Goal: Task Accomplishment & Management: Manage account settings

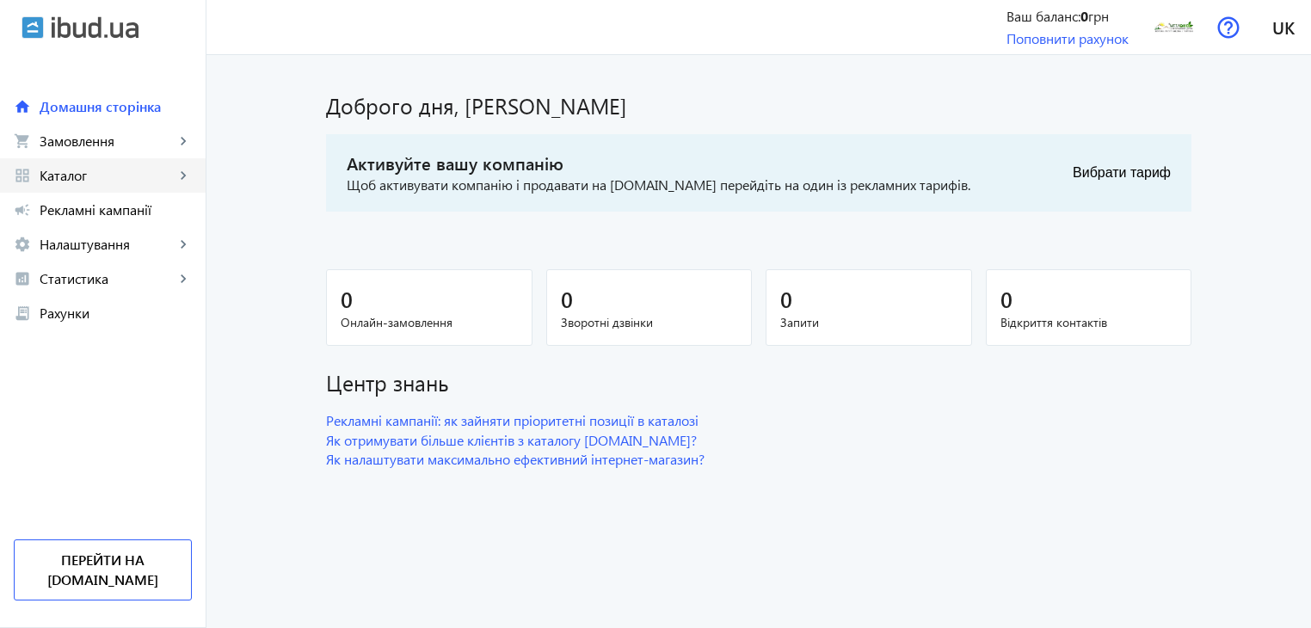
click at [142, 180] on span "Каталог" at bounding box center [107, 175] width 135 height 17
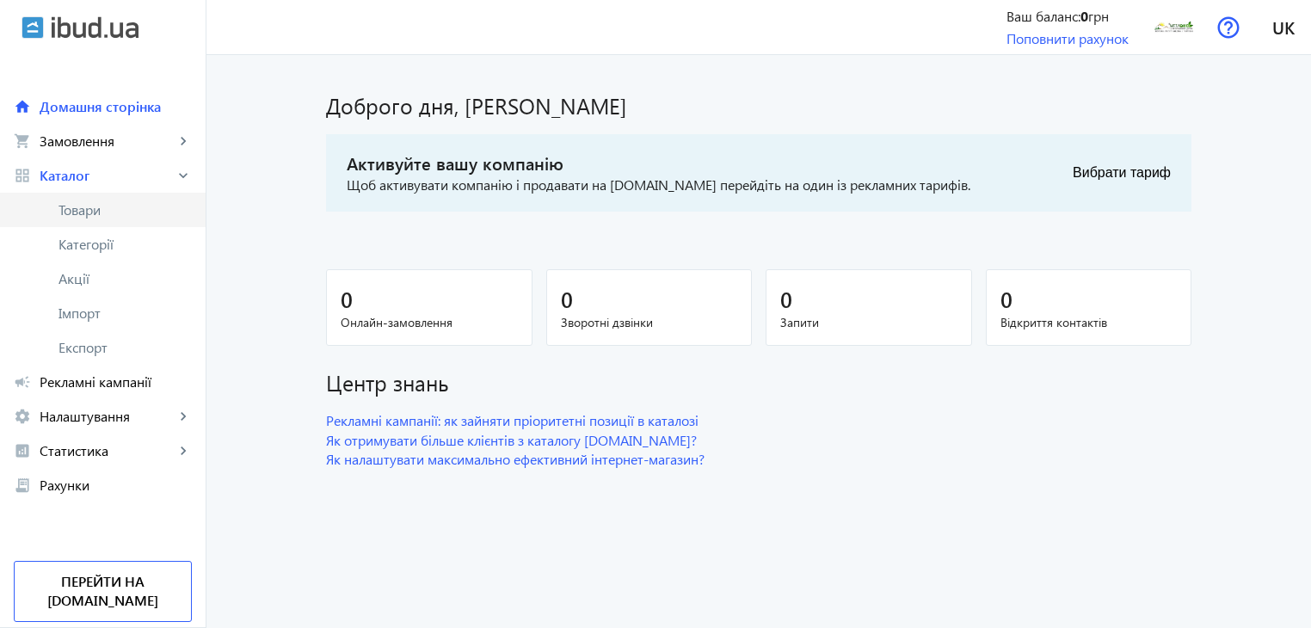
click at [107, 214] on span "Товари" at bounding box center [124, 209] width 133 height 17
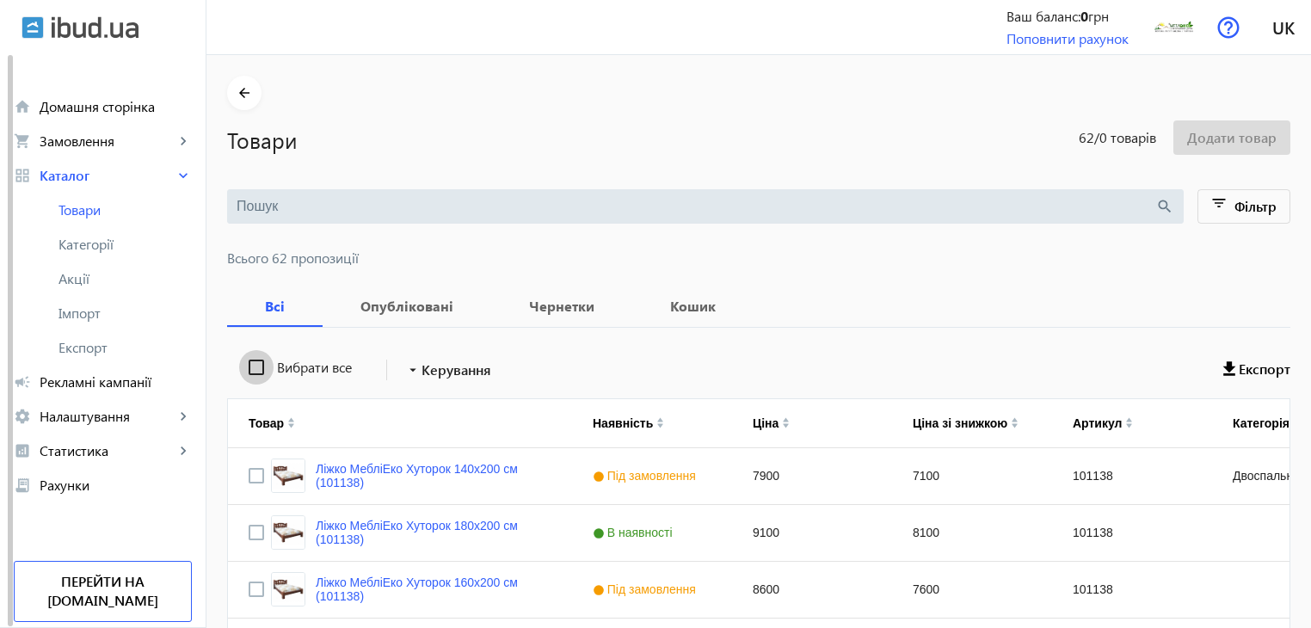
click at [241, 373] on input "Вибрати все" at bounding box center [256, 367] width 34 height 34
checkbox input "true"
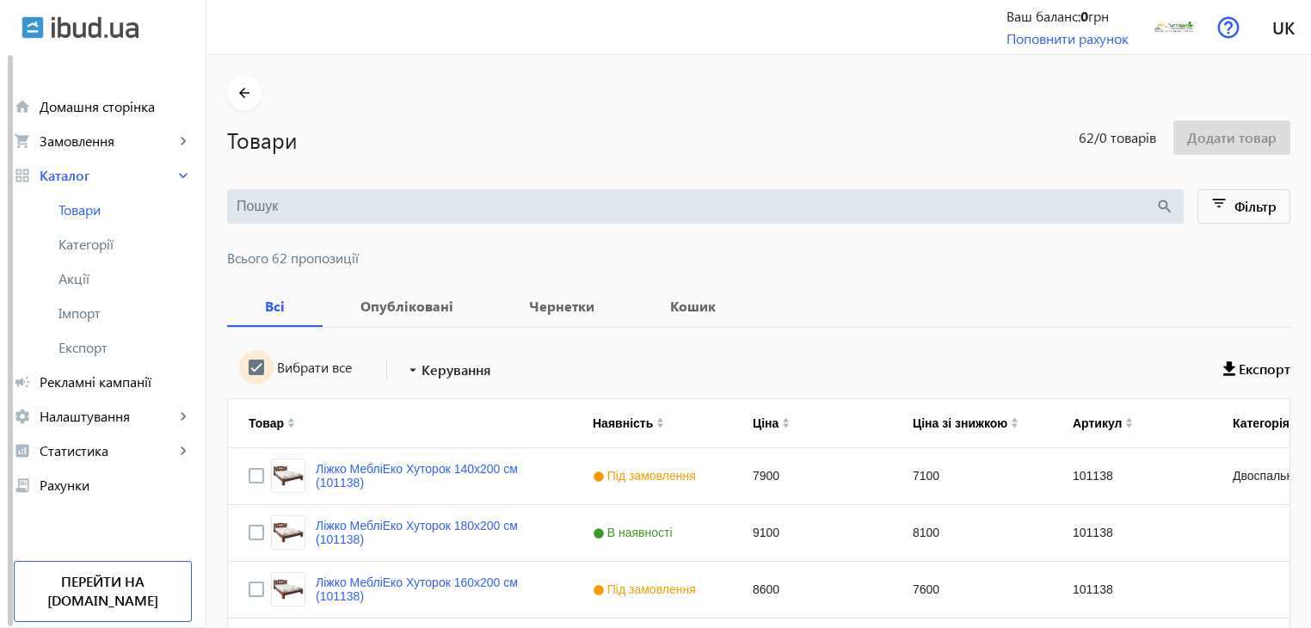
checkbox input "true"
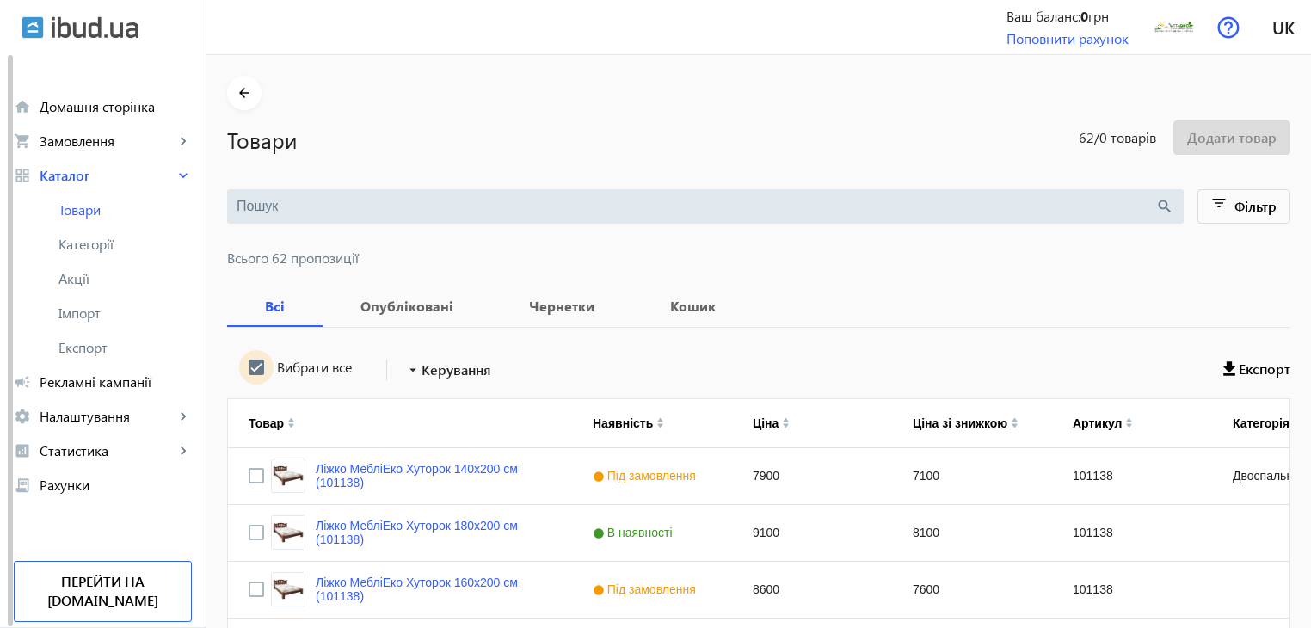
checkbox input "true"
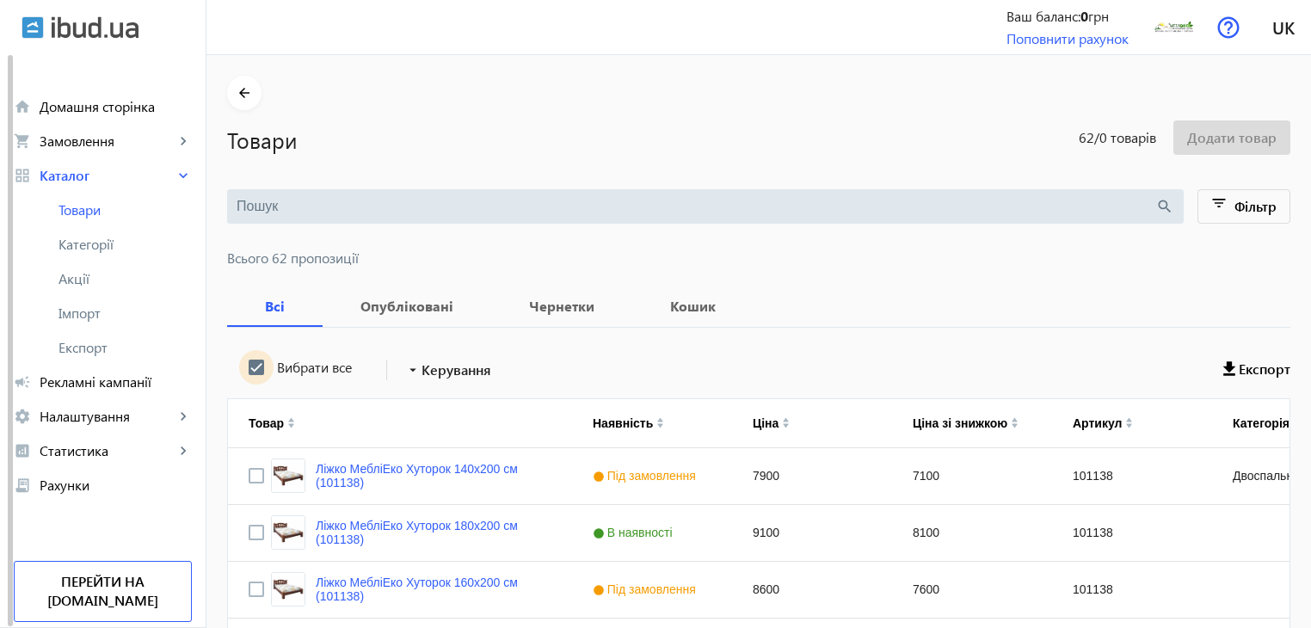
checkbox input "true"
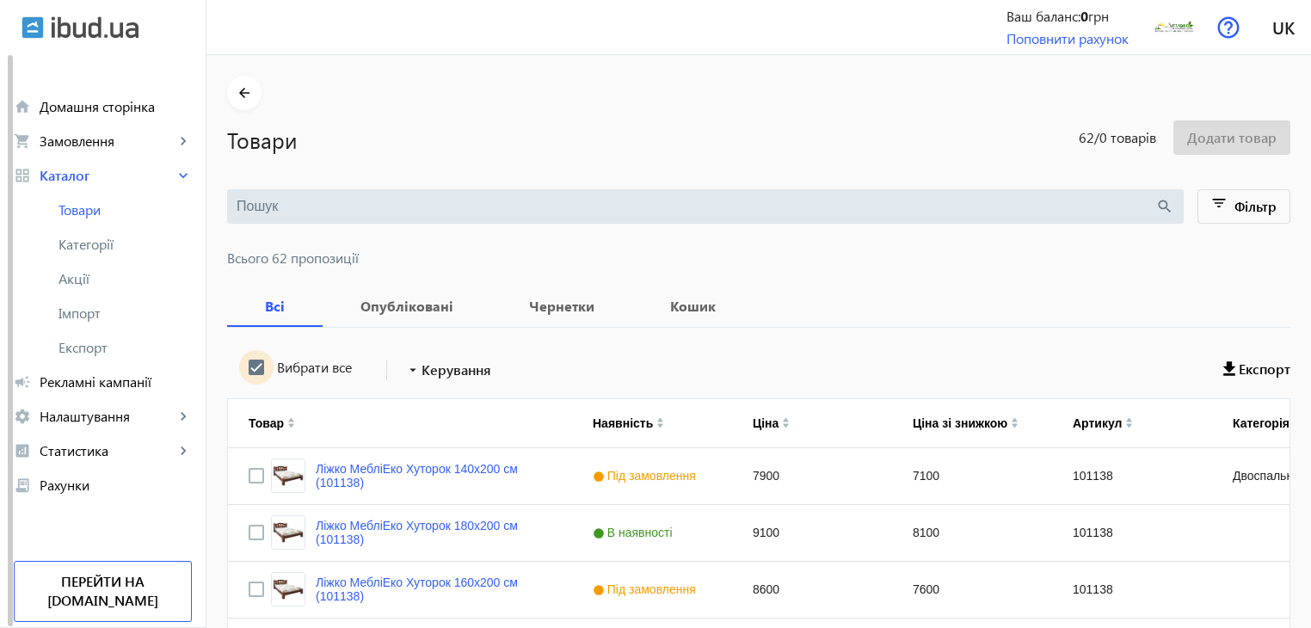
checkbox input "true"
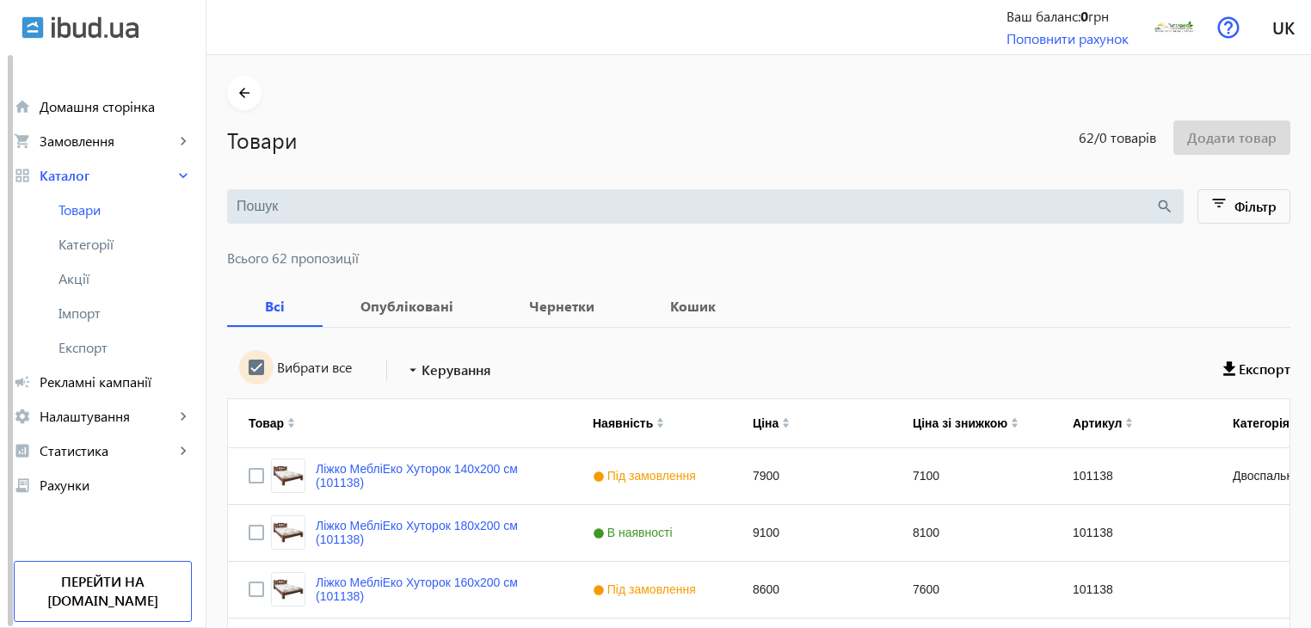
checkbox input "true"
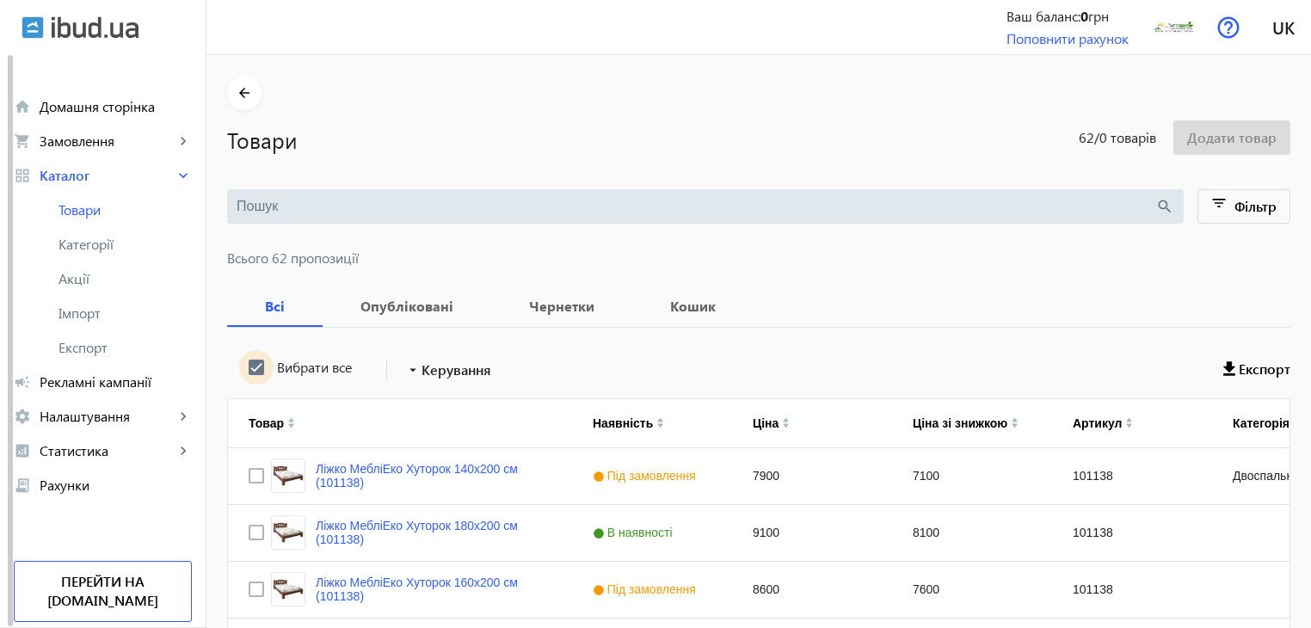
checkbox input "true"
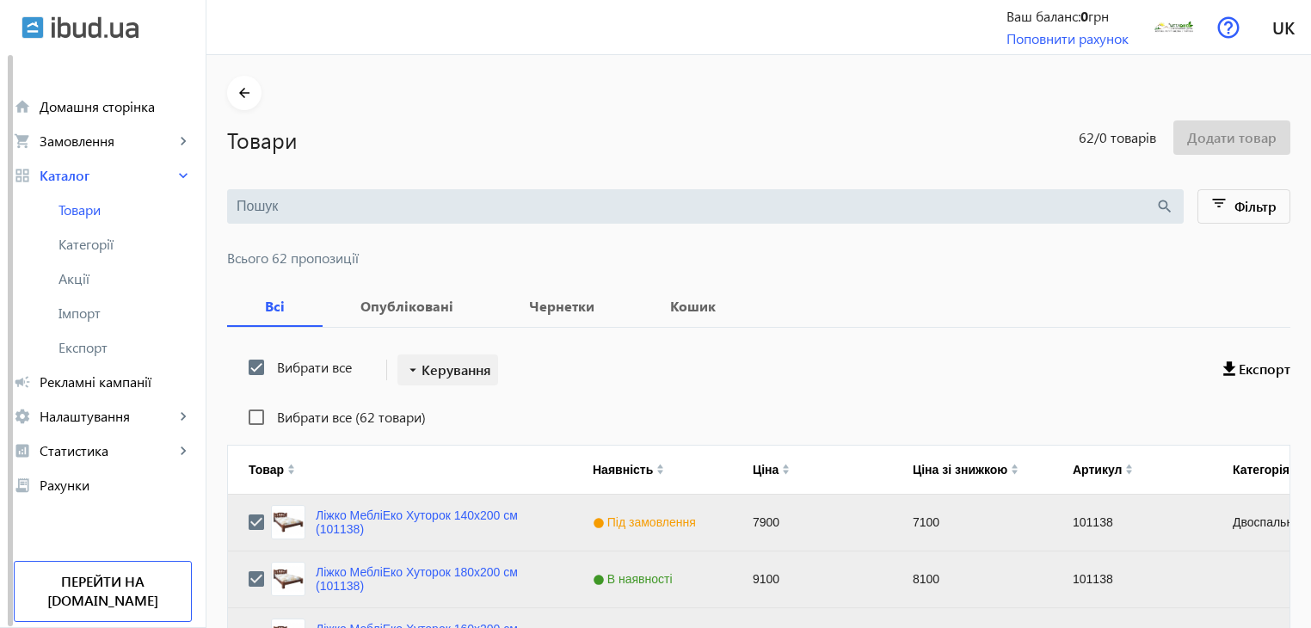
click at [434, 378] on span "Керування" at bounding box center [457, 370] width 70 height 21
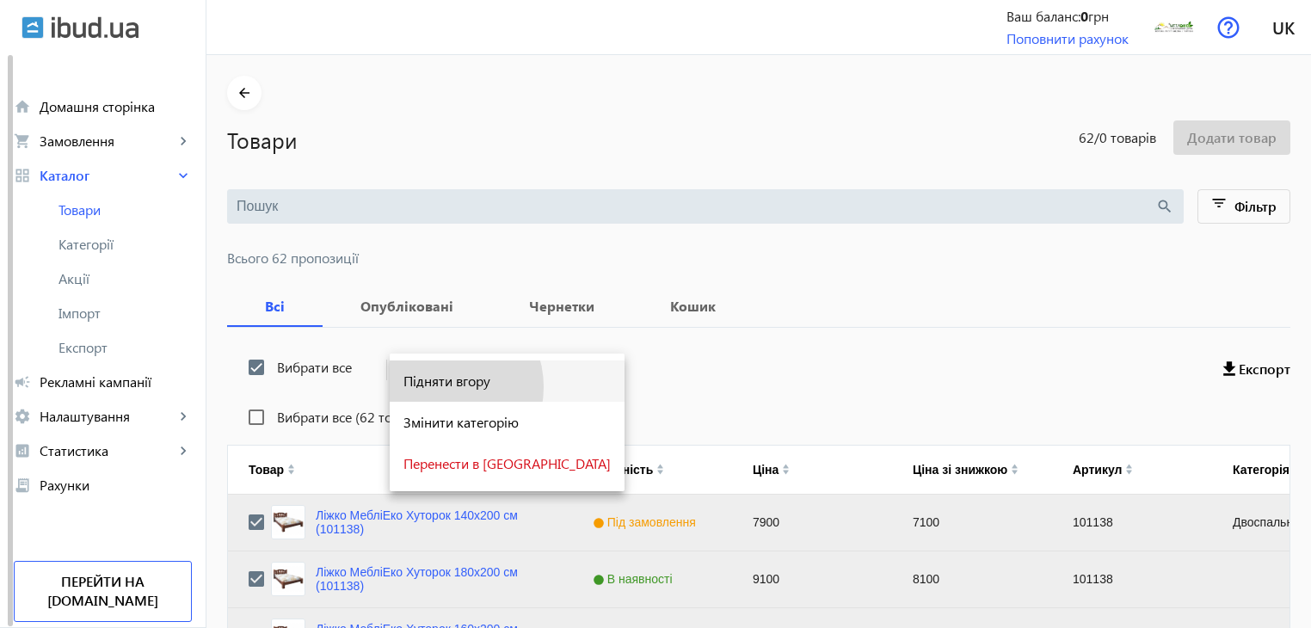
click at [435, 387] on span "Підняти вгору" at bounding box center [506, 381] width 207 height 14
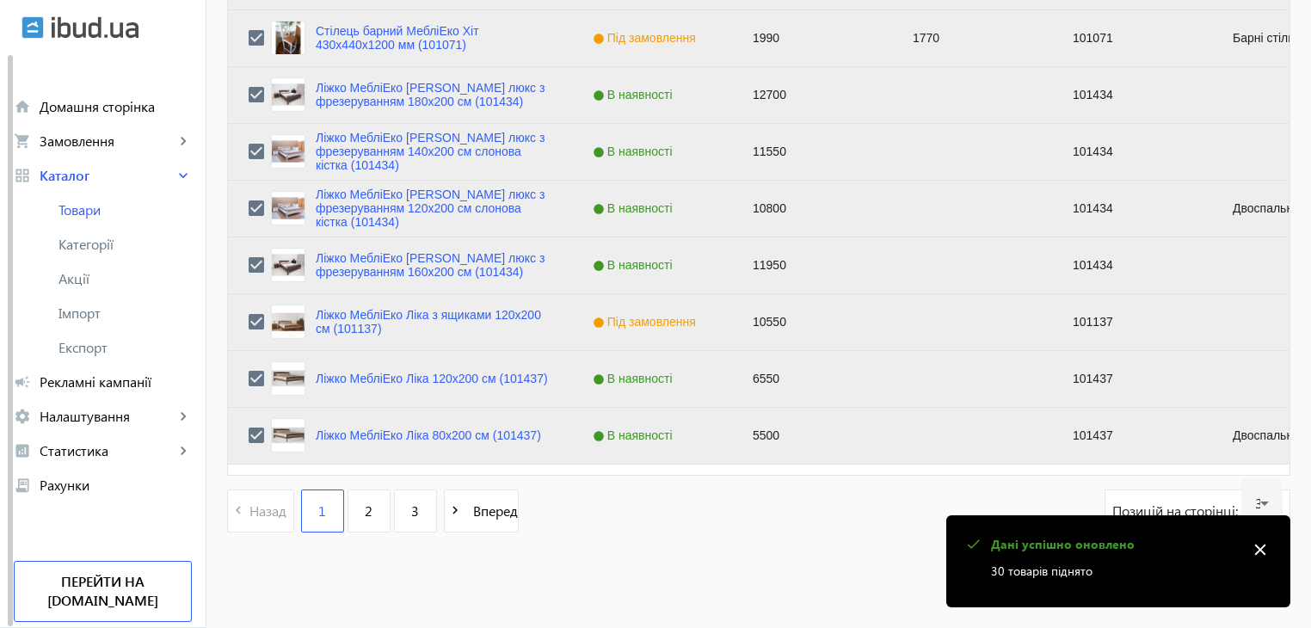
scroll to position [1734, 0]
click at [364, 517] on link "2" at bounding box center [369, 510] width 43 height 43
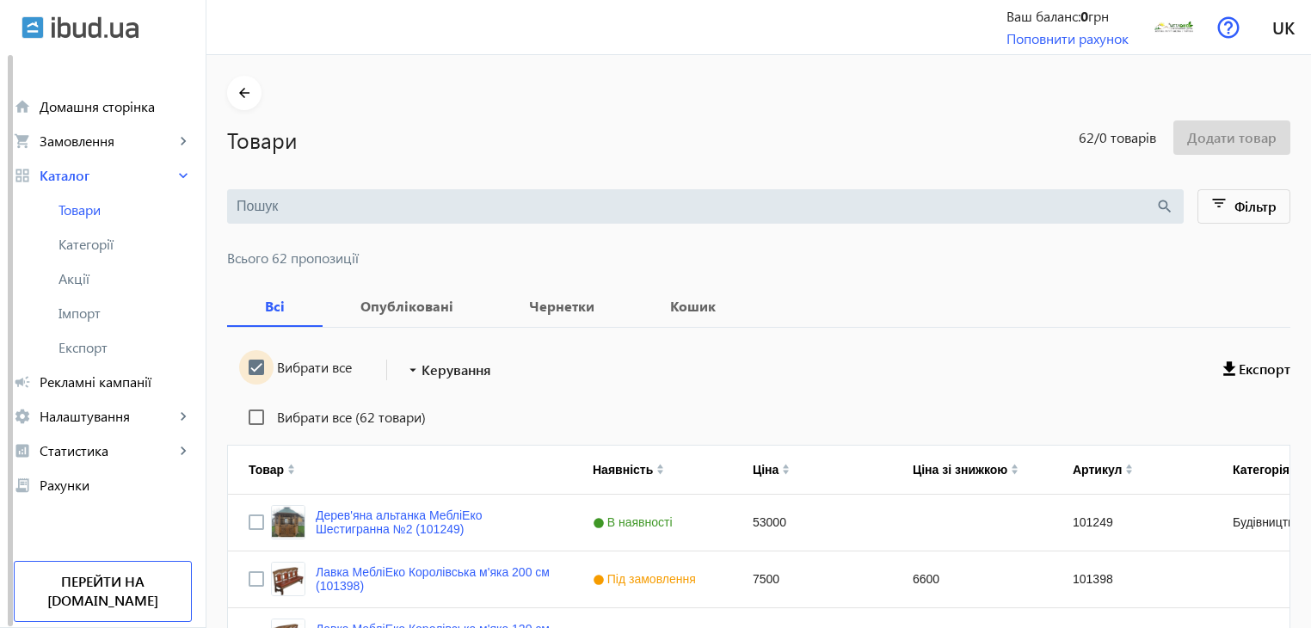
click at [243, 366] on input "Вибрати все" at bounding box center [256, 367] width 34 height 34
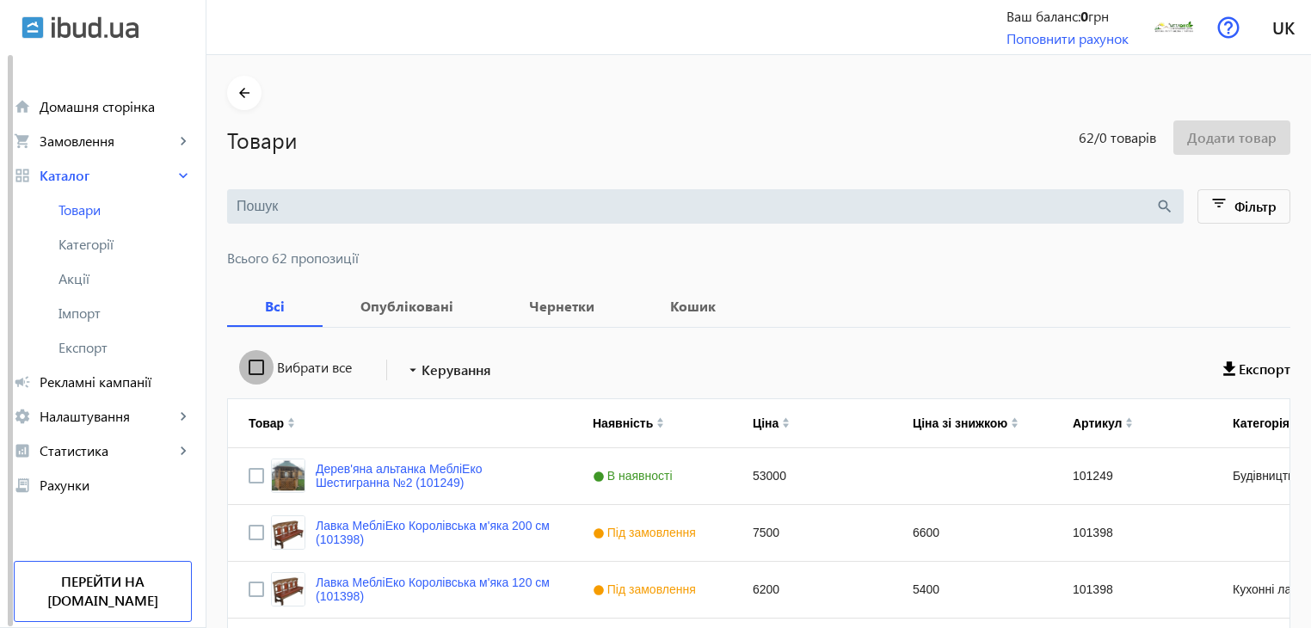
click at [243, 366] on input "Вибрати все" at bounding box center [256, 367] width 34 height 34
checkbox input "true"
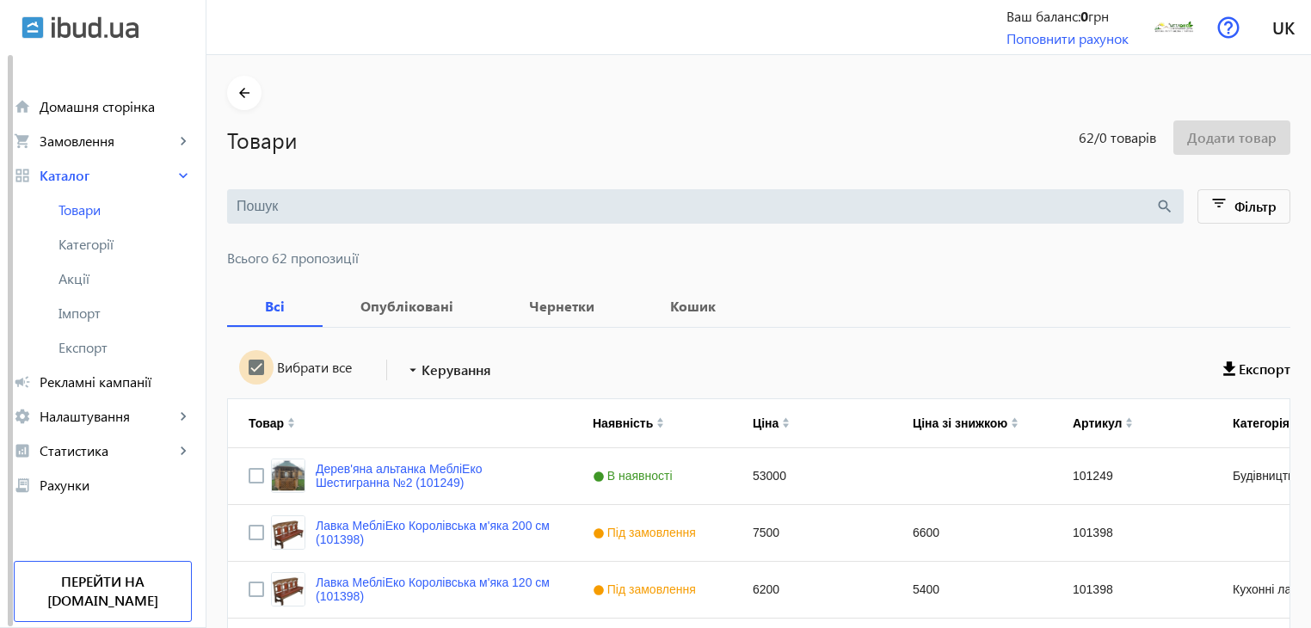
checkbox input "true"
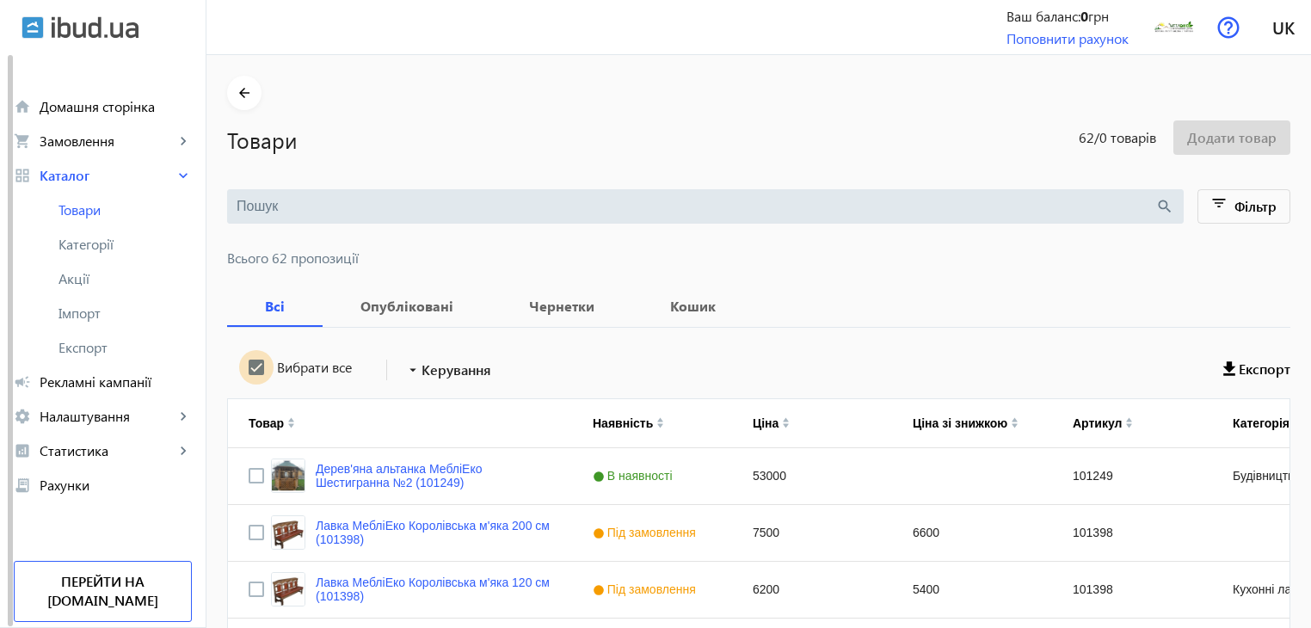
checkbox input "true"
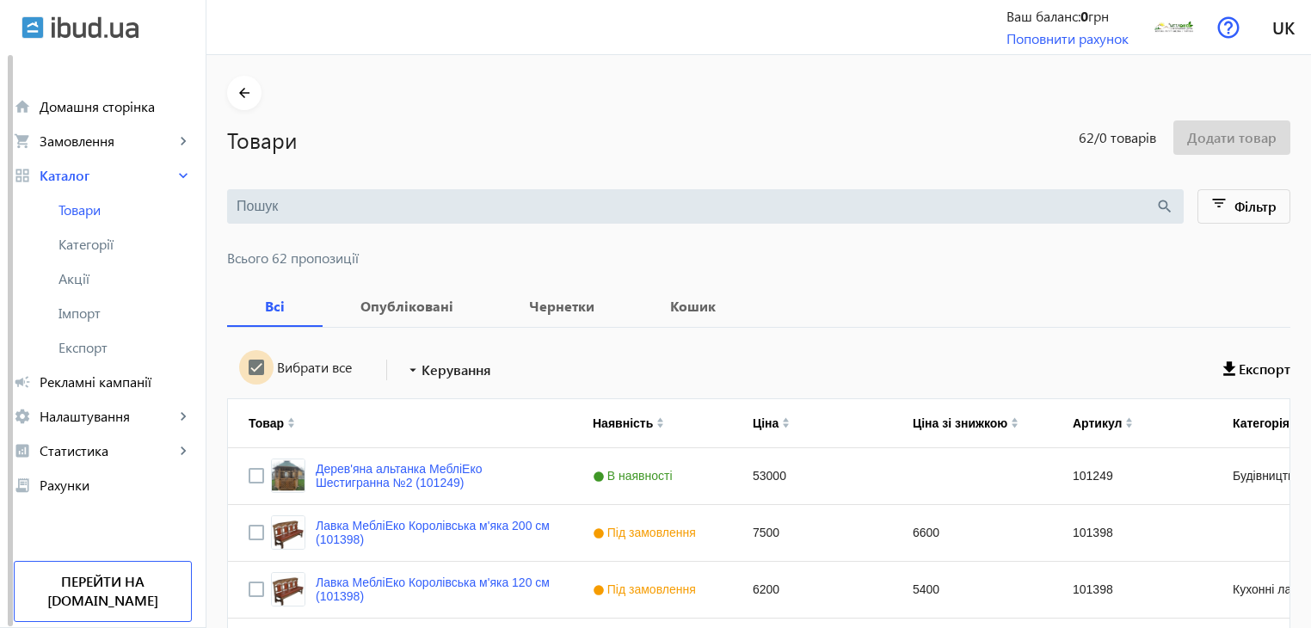
checkbox input "true"
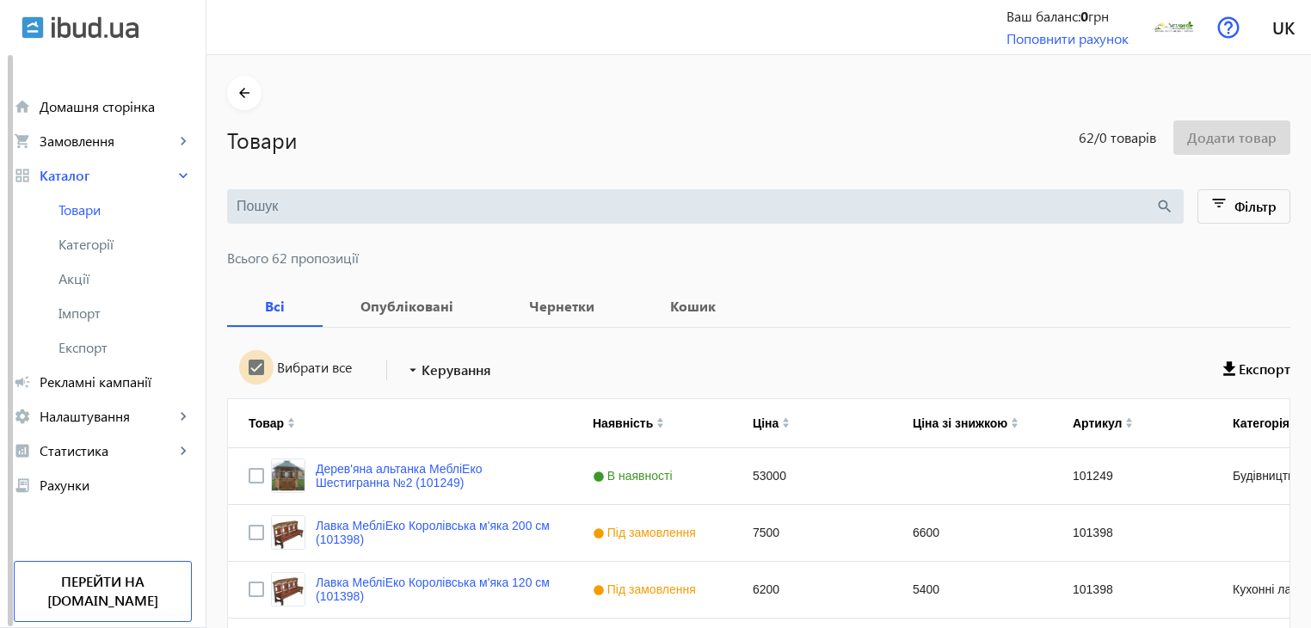
checkbox input "true"
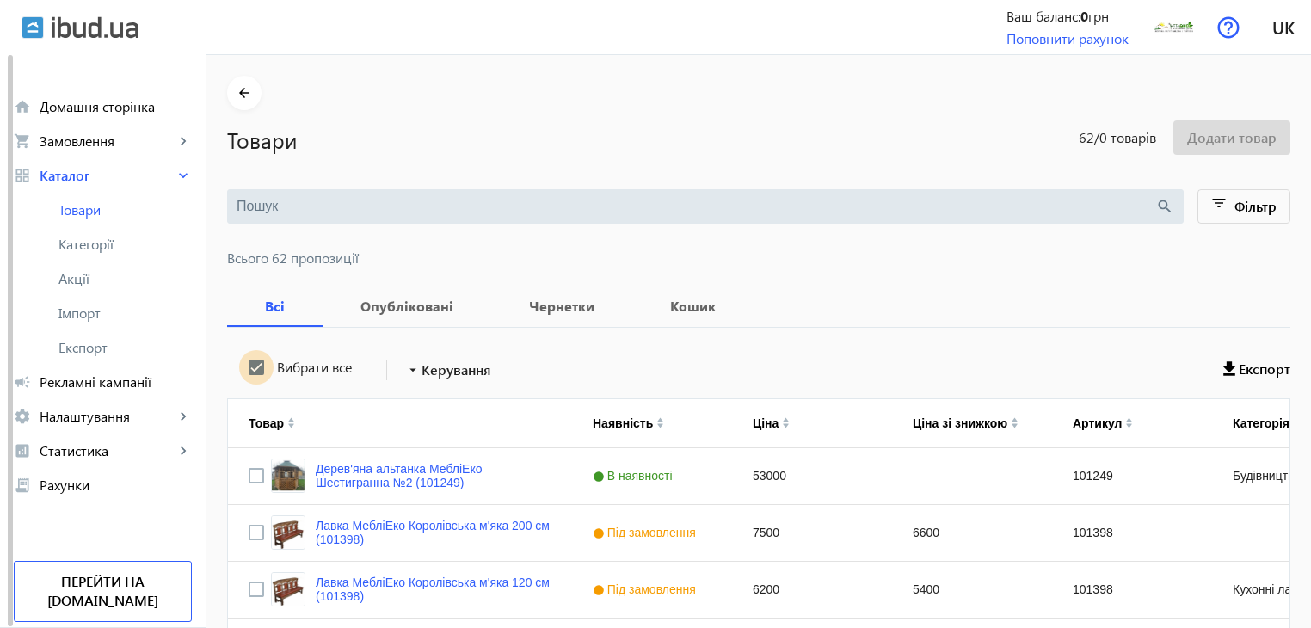
checkbox input "true"
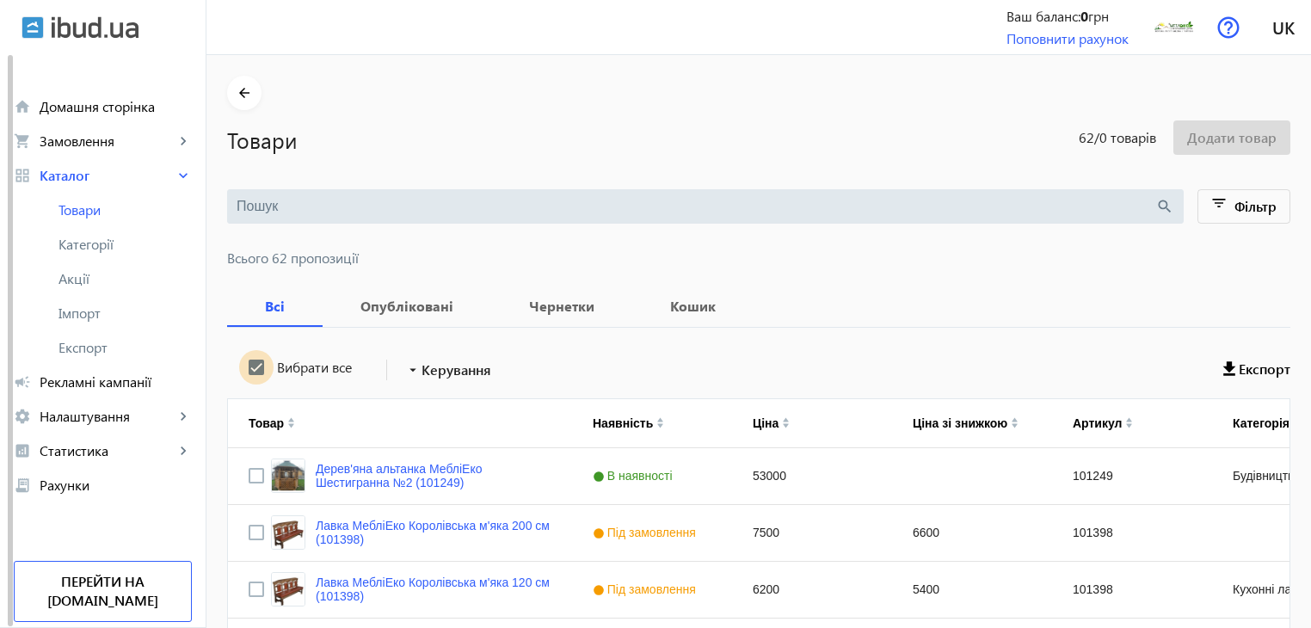
checkbox input "true"
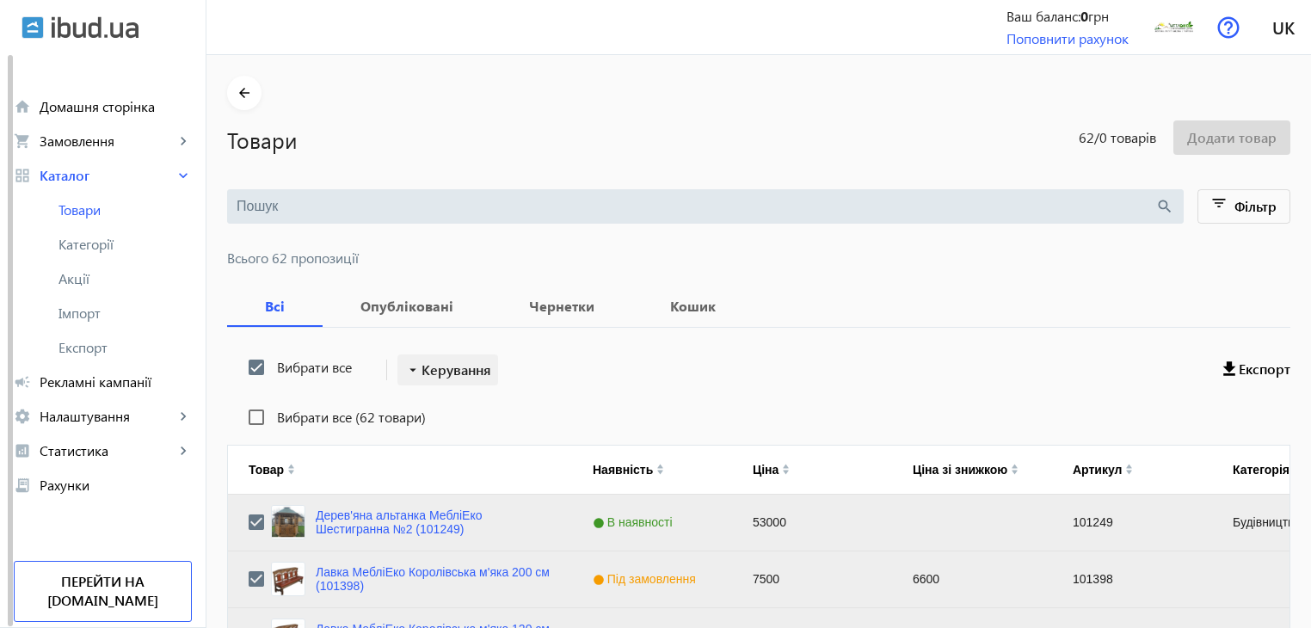
click at [422, 375] on span "Керування" at bounding box center [457, 370] width 70 height 21
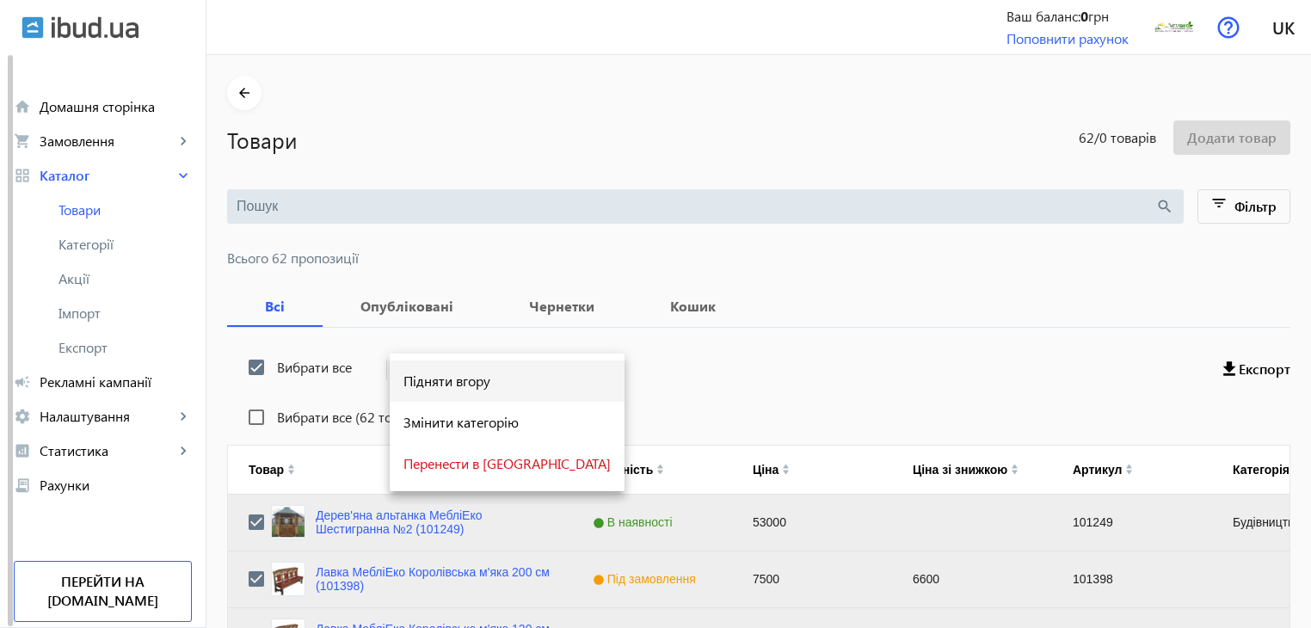
click at [423, 381] on span "Підняти вгору" at bounding box center [506, 381] width 207 height 14
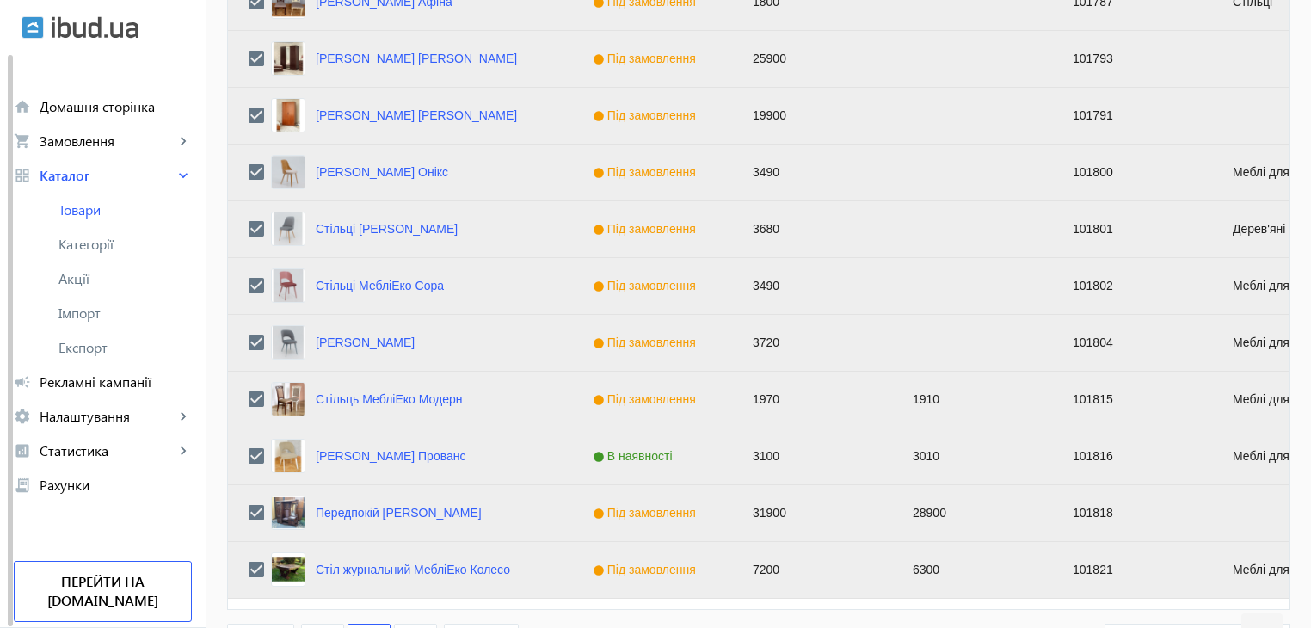
scroll to position [1734, 0]
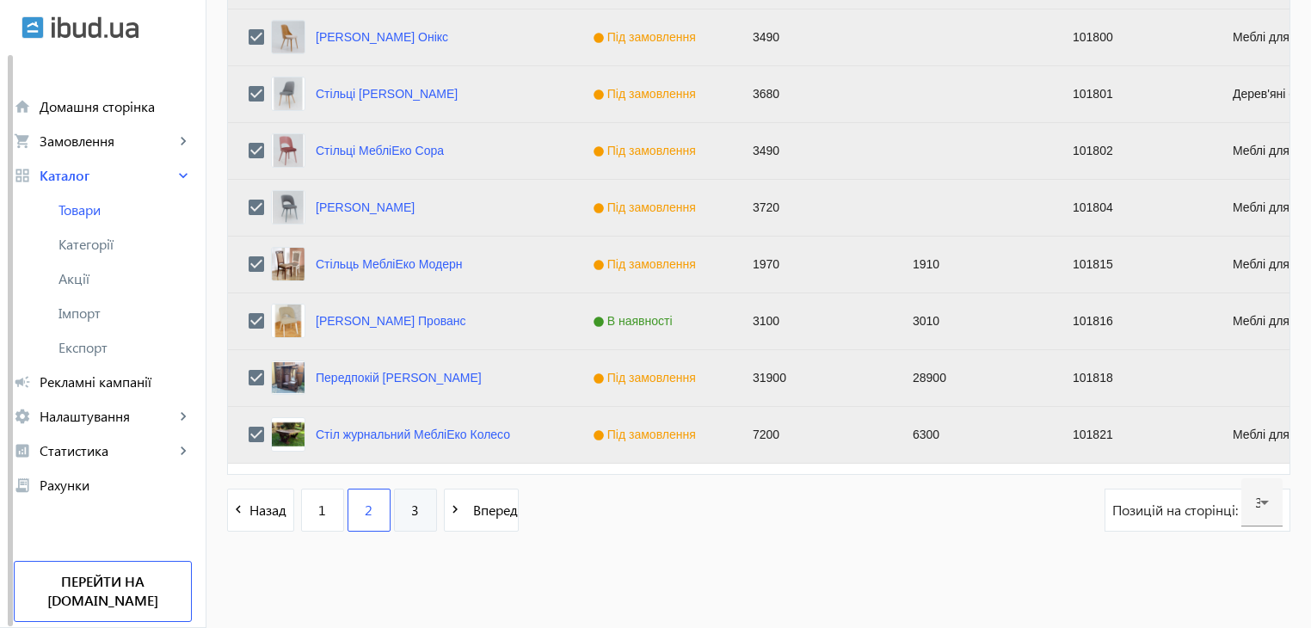
click at [398, 515] on link "3" at bounding box center [415, 510] width 43 height 43
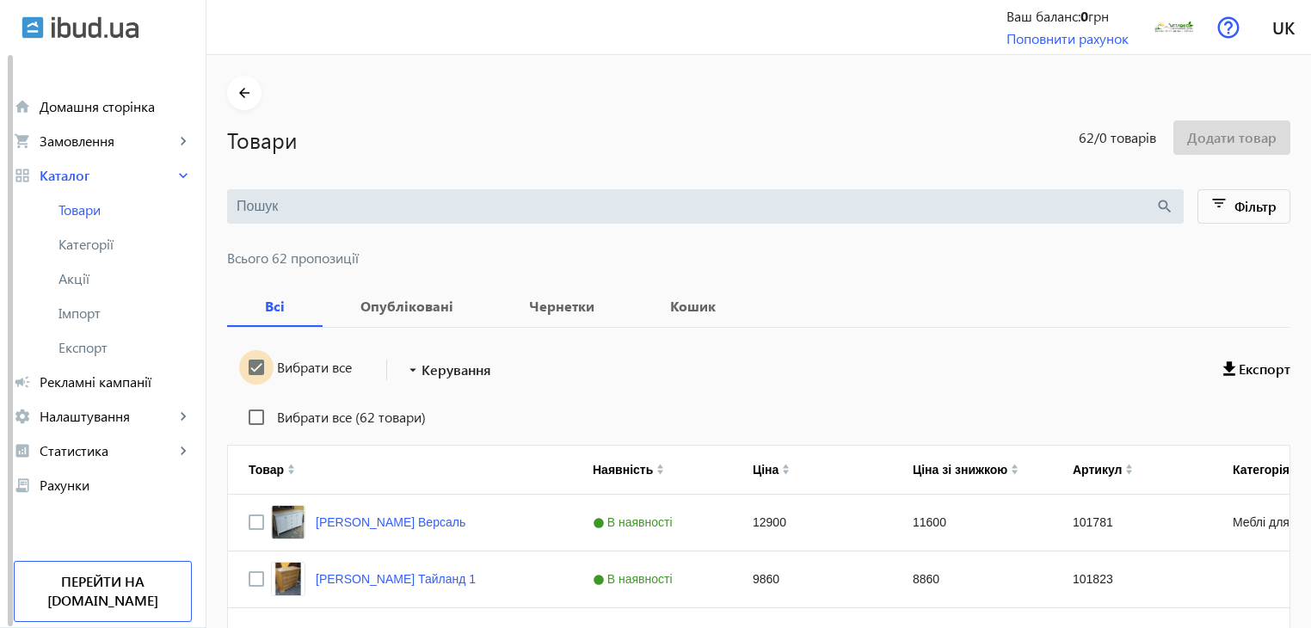
click at [248, 366] on input "Вибрати все" at bounding box center [256, 367] width 34 height 34
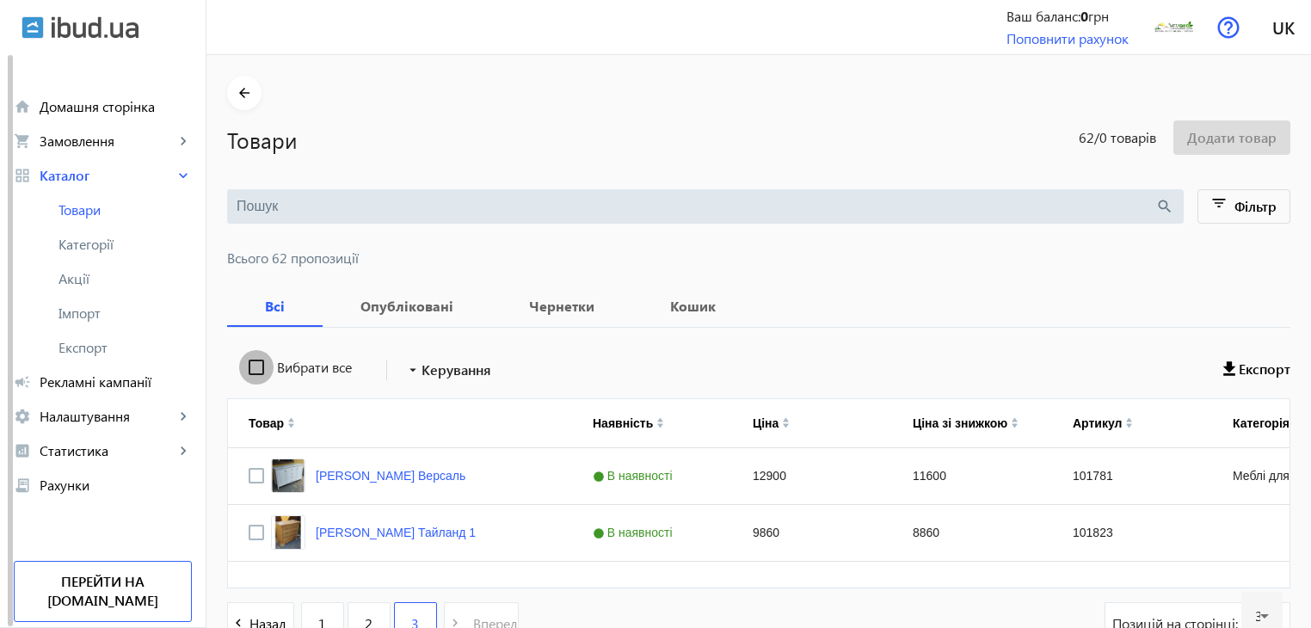
click at [248, 366] on input "Вибрати все" at bounding box center [256, 367] width 34 height 34
checkbox input "true"
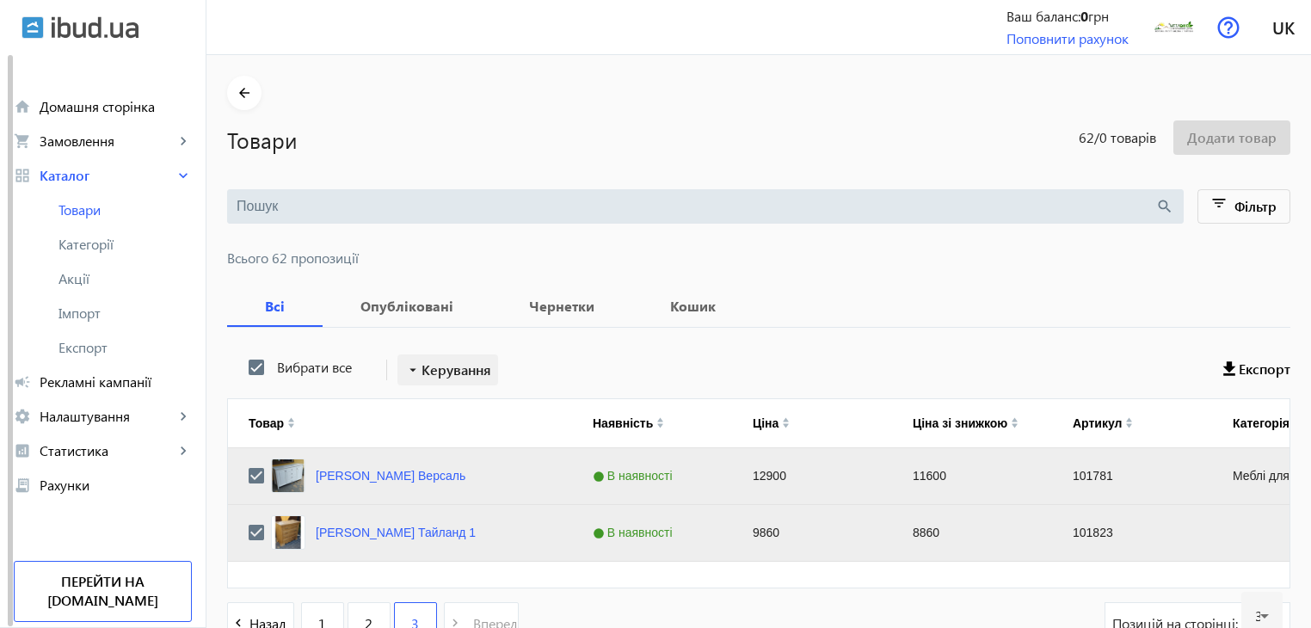
click at [453, 366] on span "Керування" at bounding box center [457, 370] width 70 height 21
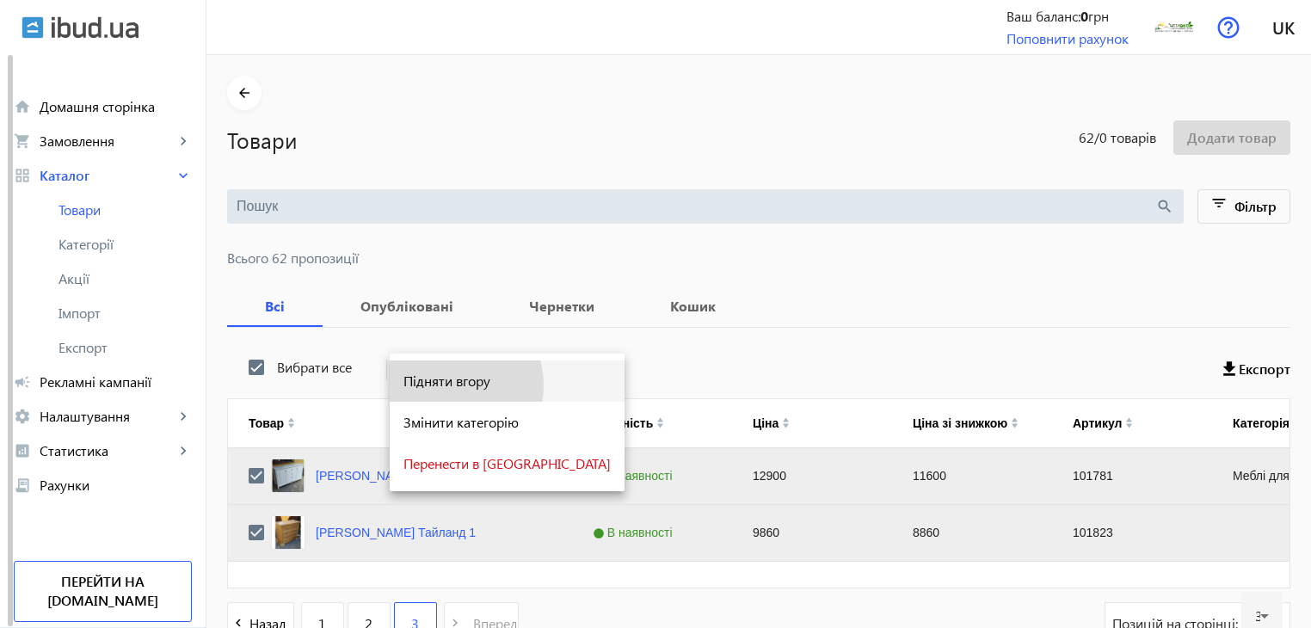
click at [446, 386] on span "Підняти вгору" at bounding box center [506, 381] width 207 height 14
